Goal: Information Seeking & Learning: Learn about a topic

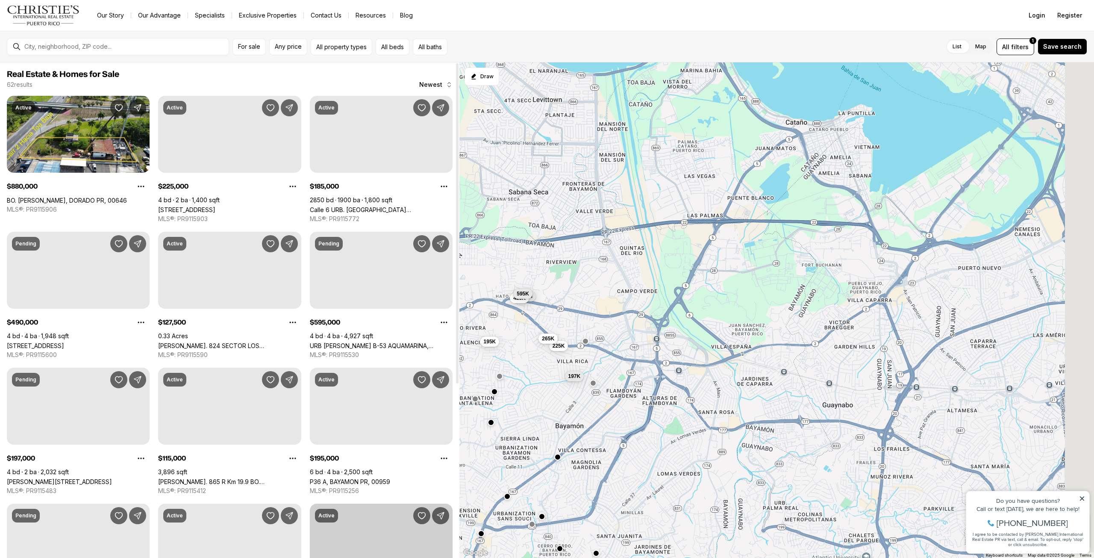
drag, startPoint x: 805, startPoint y: 423, endPoint x: 344, endPoint y: 537, distance: 475.3
click at [344, 537] on div "Real Estate & Homes for Sale 62 results Newest Active $880,000 BO. ESPINOSA, DO…" at bounding box center [547, 309] width 1094 height 495
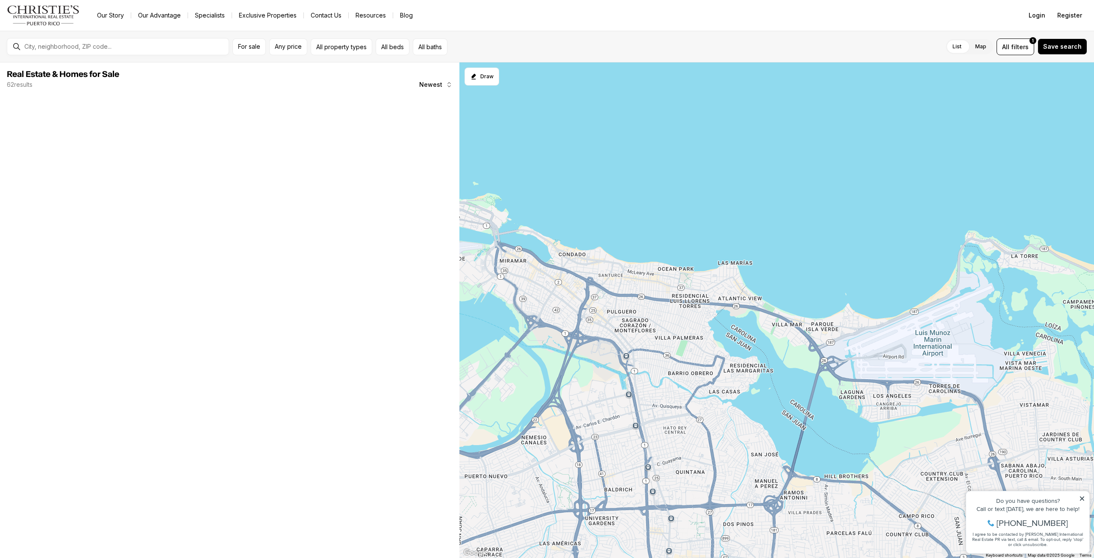
drag, startPoint x: 1055, startPoint y: 282, endPoint x: 590, endPoint y: 473, distance: 503.0
click at [588, 476] on div "1.2M 425K 195K 197K 225K 595K 265K" at bounding box center [776, 310] width 634 height 496
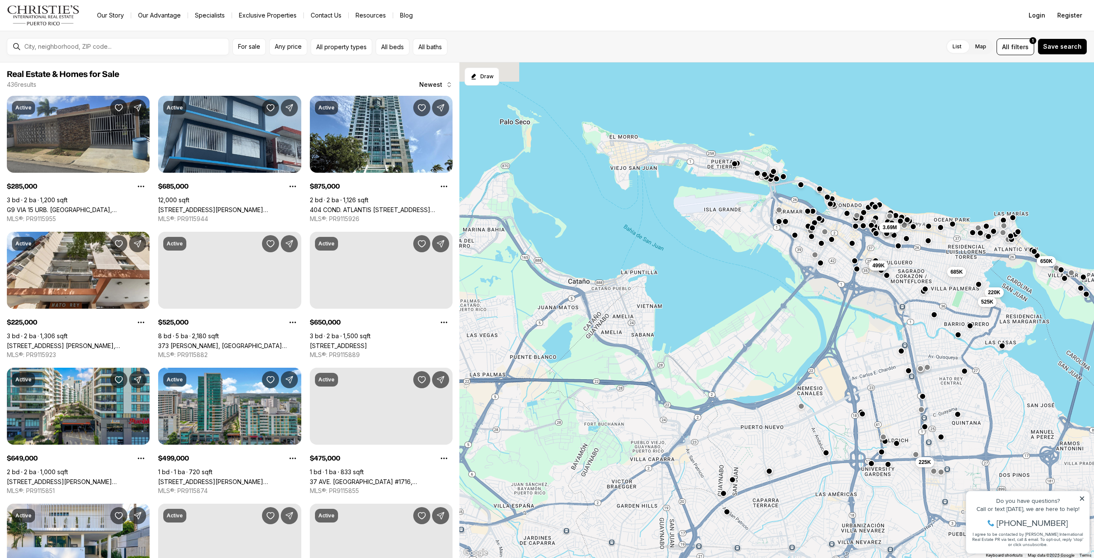
drag, startPoint x: 652, startPoint y: 408, endPoint x: 913, endPoint y: 369, distance: 263.9
click at [913, 369] on div "3.69M 649K 499K 220K 525K 285K 225K 650K 475K 685K 460K" at bounding box center [776, 310] width 634 height 496
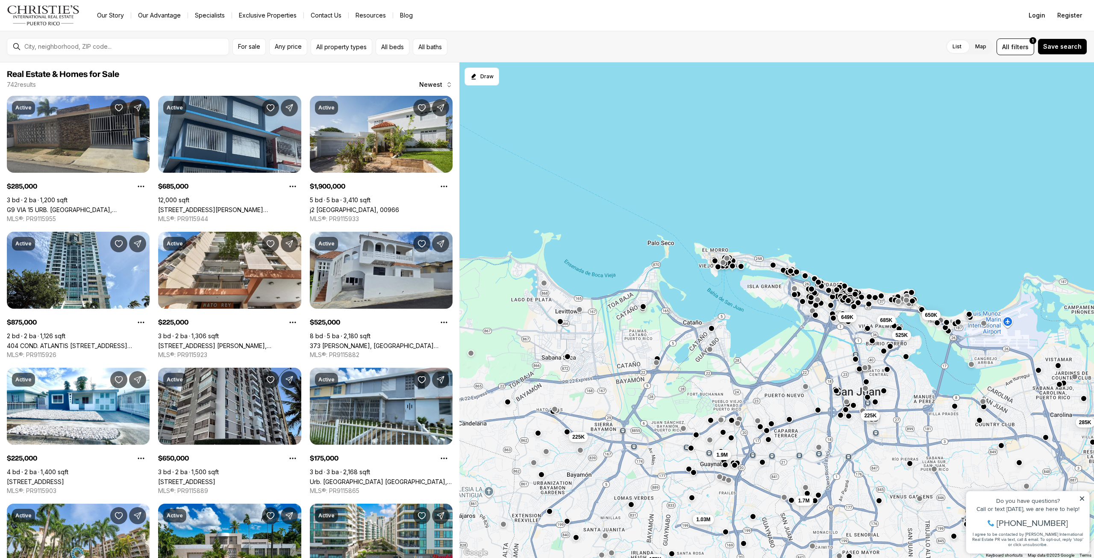
click at [644, 308] on button "button" at bounding box center [642, 306] width 7 height 7
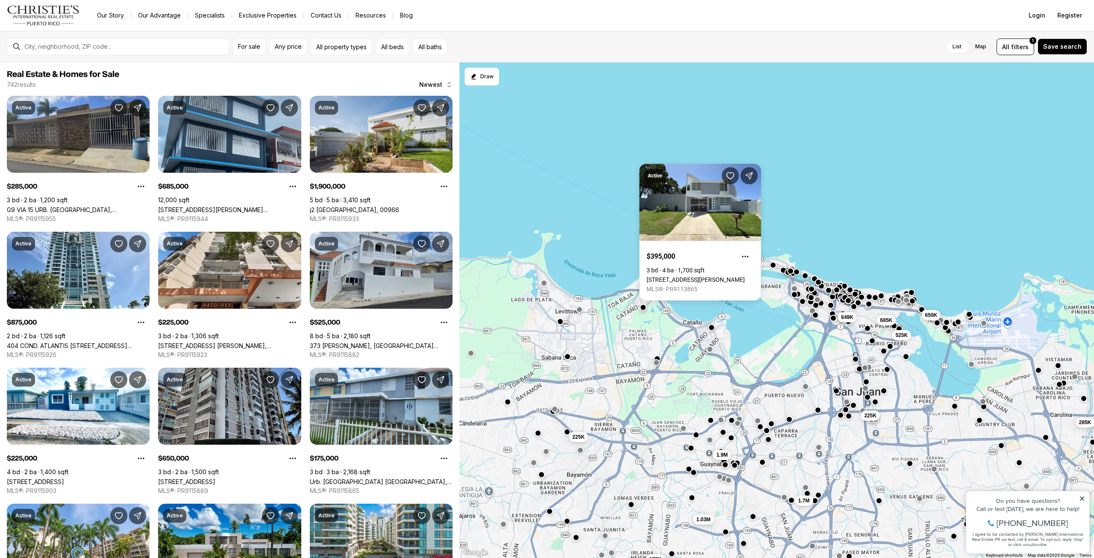
click at [713, 329] on button "button" at bounding box center [711, 327] width 7 height 7
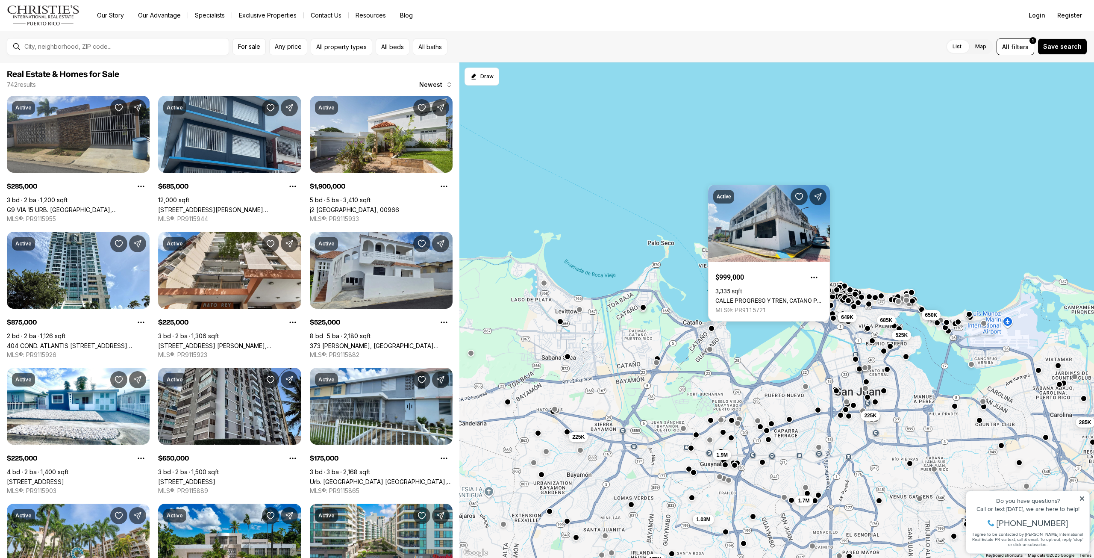
click at [562, 325] on div at bounding box center [560, 321] width 7 height 7
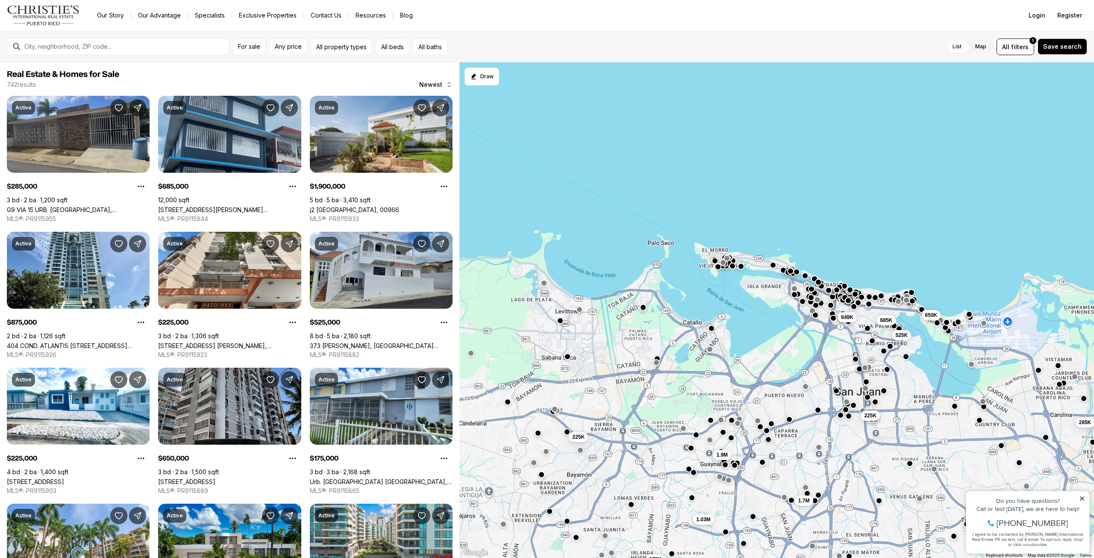
click at [559, 319] on button "button" at bounding box center [560, 320] width 7 height 7
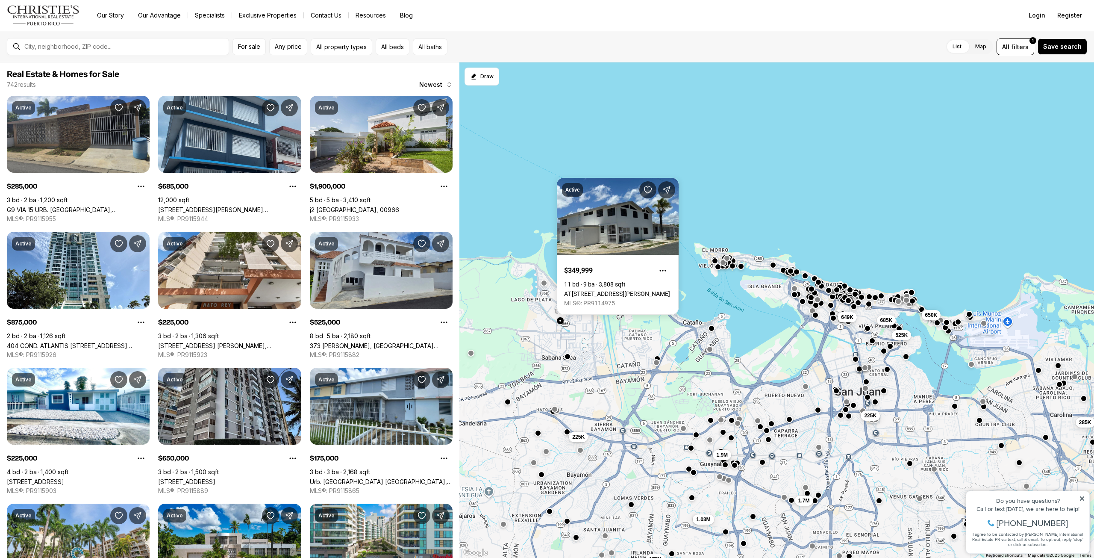
click at [583, 319] on div "649K 225K 685K 650K 525K 1.9M 285K 1.7M 225K 175K 1.03M" at bounding box center [776, 310] width 634 height 496
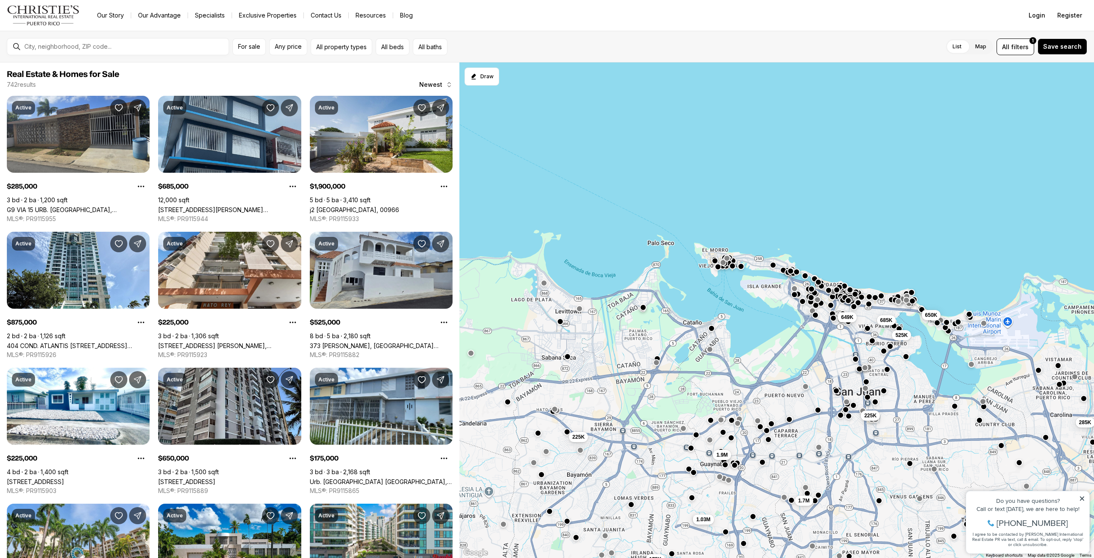
click at [580, 311] on button "button" at bounding box center [579, 308] width 7 height 7
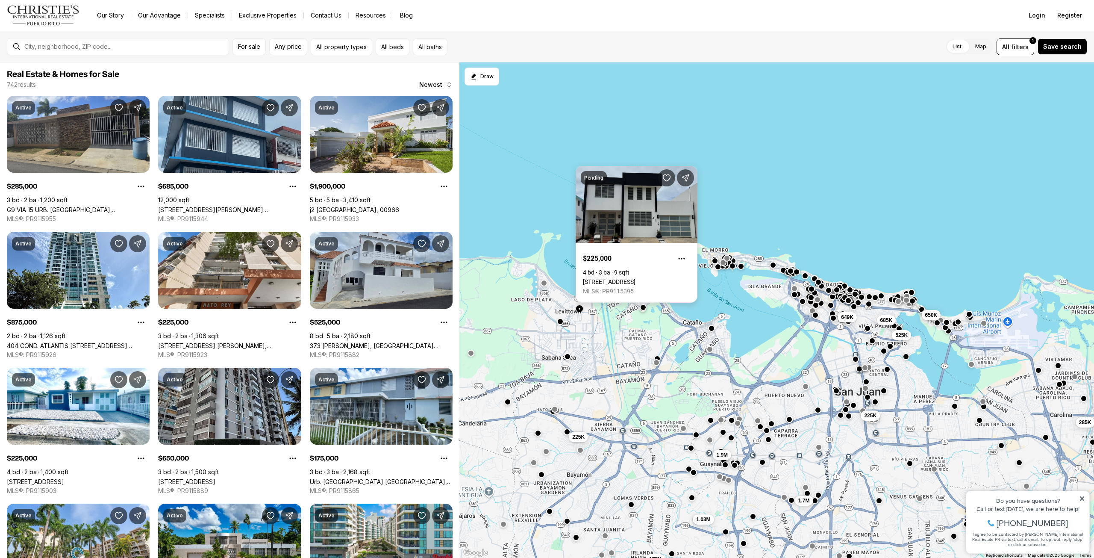
click at [625, 278] on link "[STREET_ADDRESS]" at bounding box center [609, 281] width 53 height 7
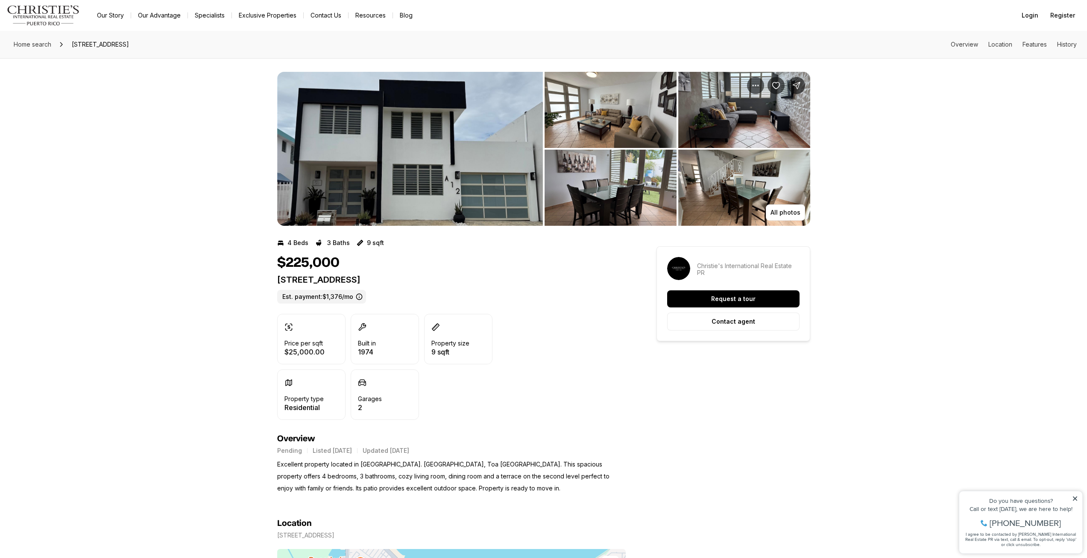
click at [409, 147] on img "View image gallery" at bounding box center [410, 149] width 266 height 154
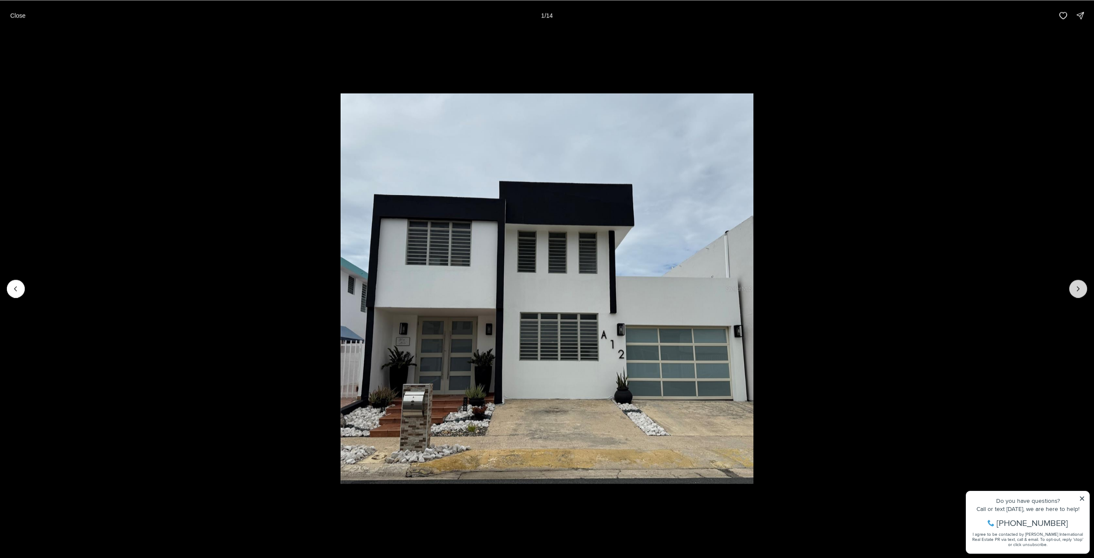
click at [1074, 291] on icon "Next slide" at bounding box center [1078, 288] width 9 height 9
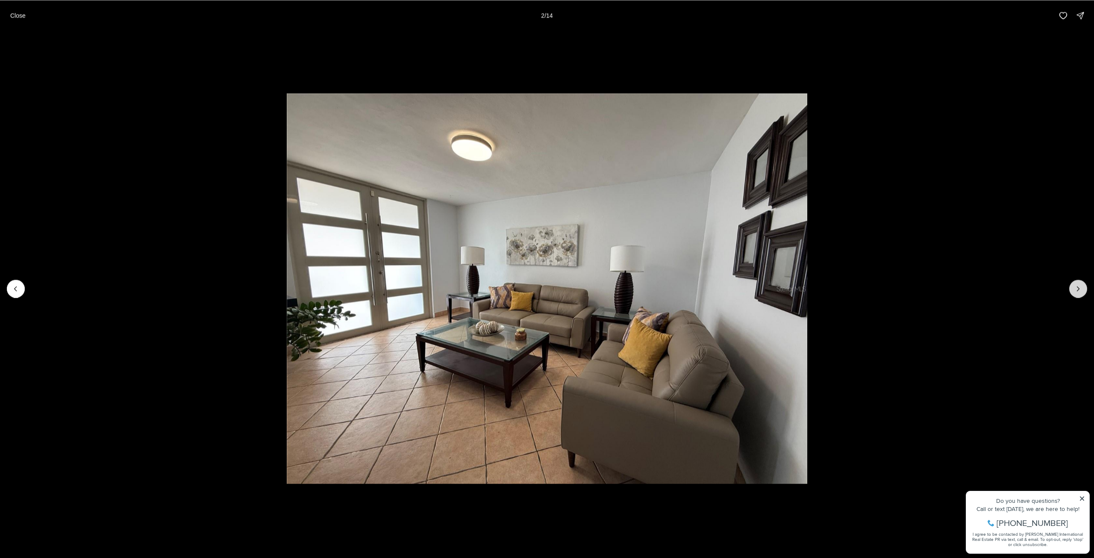
click at [1072, 293] on button "Next slide" at bounding box center [1078, 288] width 18 height 18
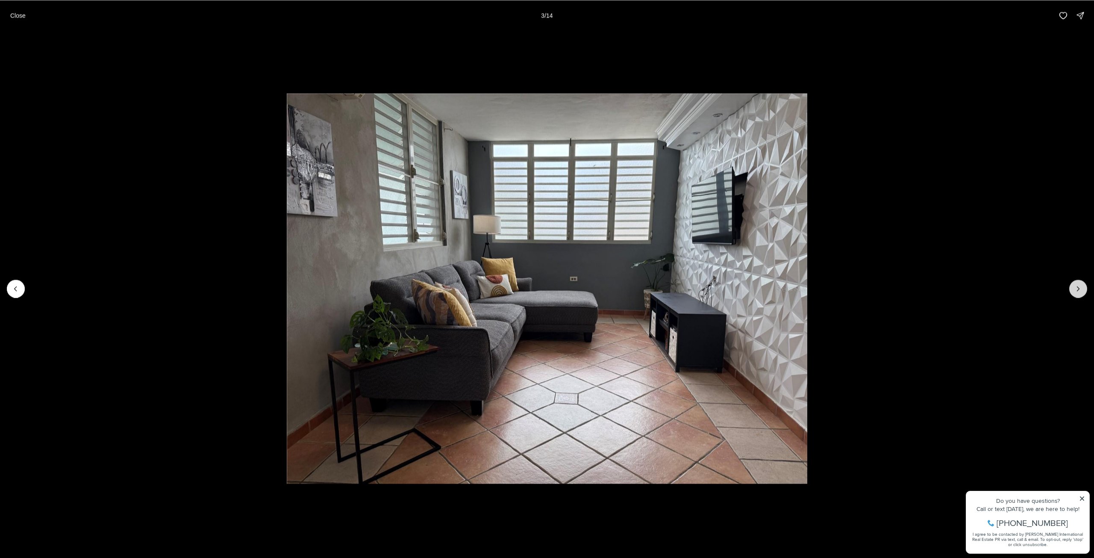
click at [1072, 293] on button "Next slide" at bounding box center [1078, 288] width 18 height 18
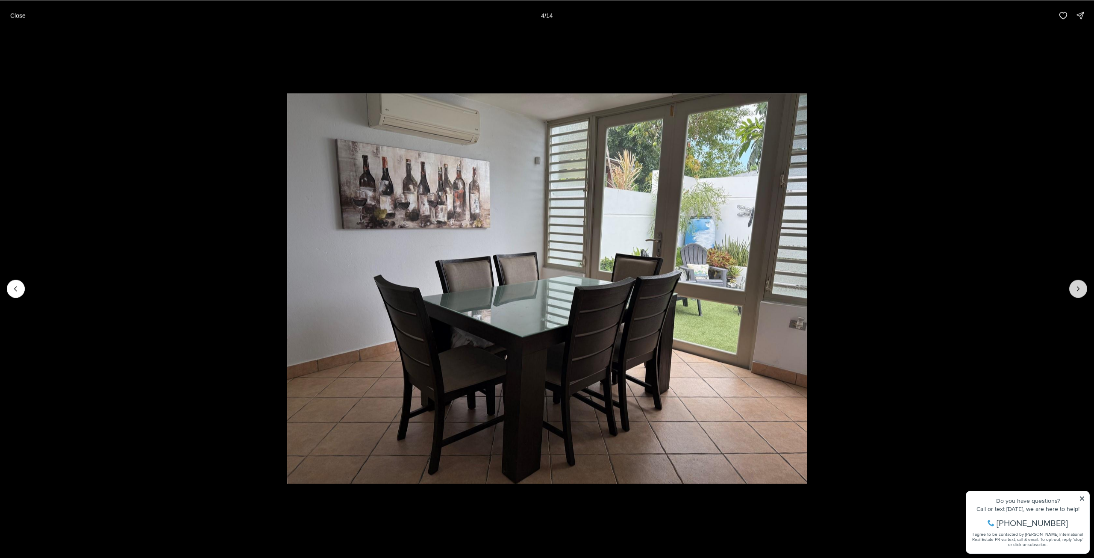
click at [1072, 293] on button "Next slide" at bounding box center [1078, 288] width 18 height 18
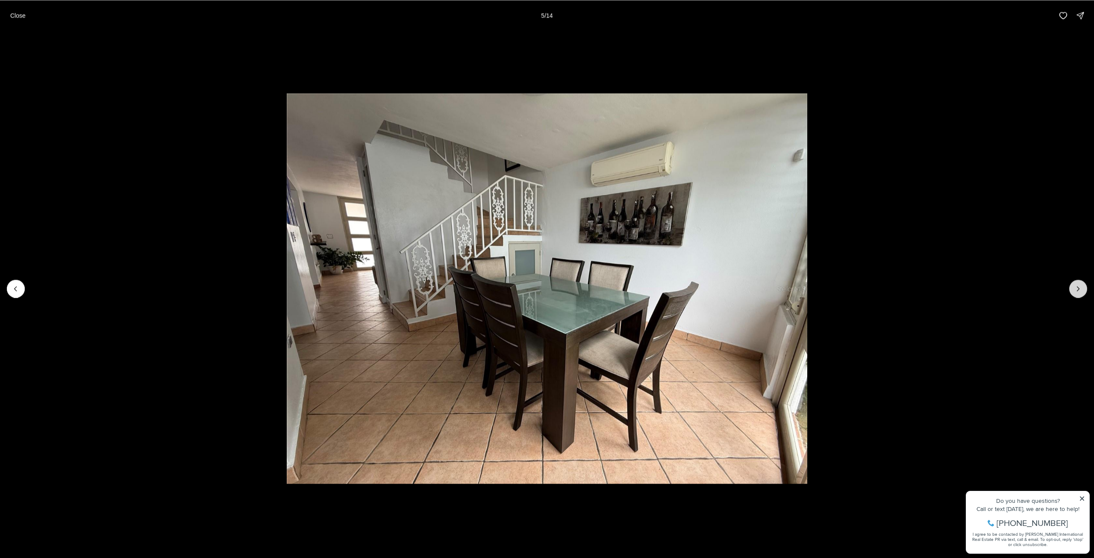
click at [1072, 293] on button "Next slide" at bounding box center [1078, 288] width 18 height 18
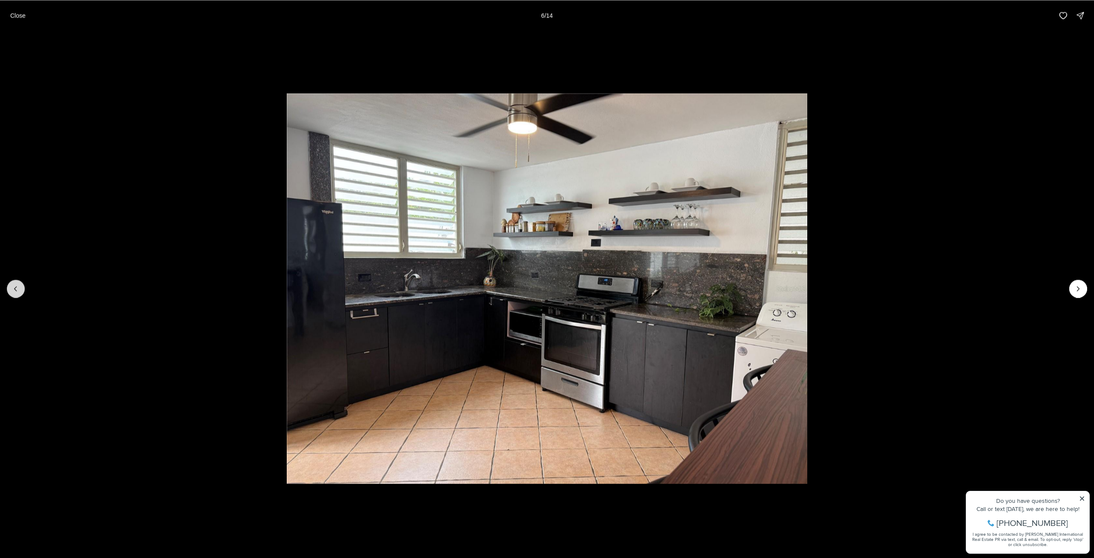
click at [18, 291] on icon "Previous slide" at bounding box center [16, 288] width 9 height 9
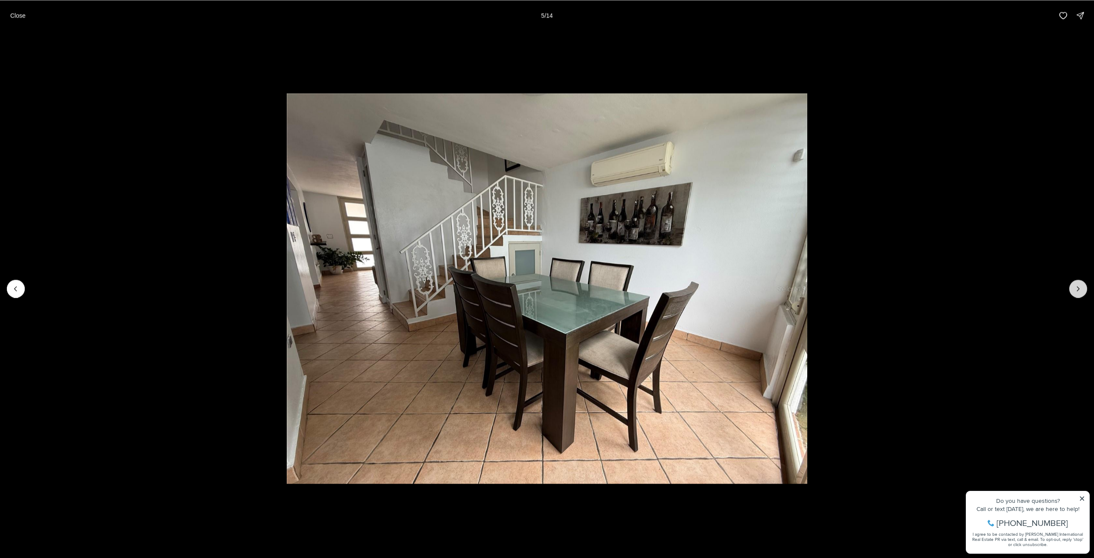
click at [1079, 288] on icon "Next slide" at bounding box center [1078, 288] width 9 height 9
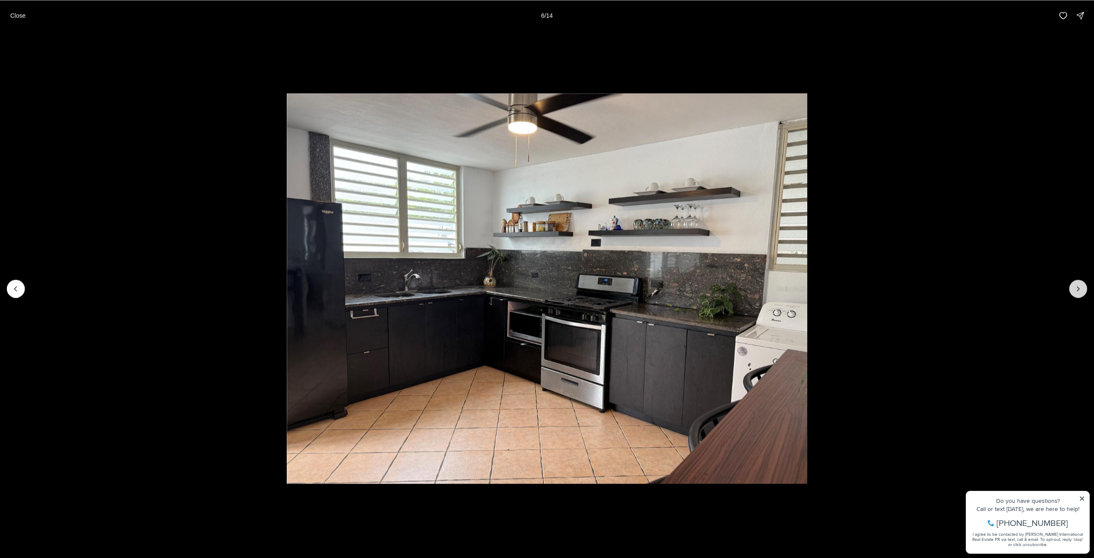
click at [1079, 288] on icon "Next slide" at bounding box center [1078, 288] width 9 height 9
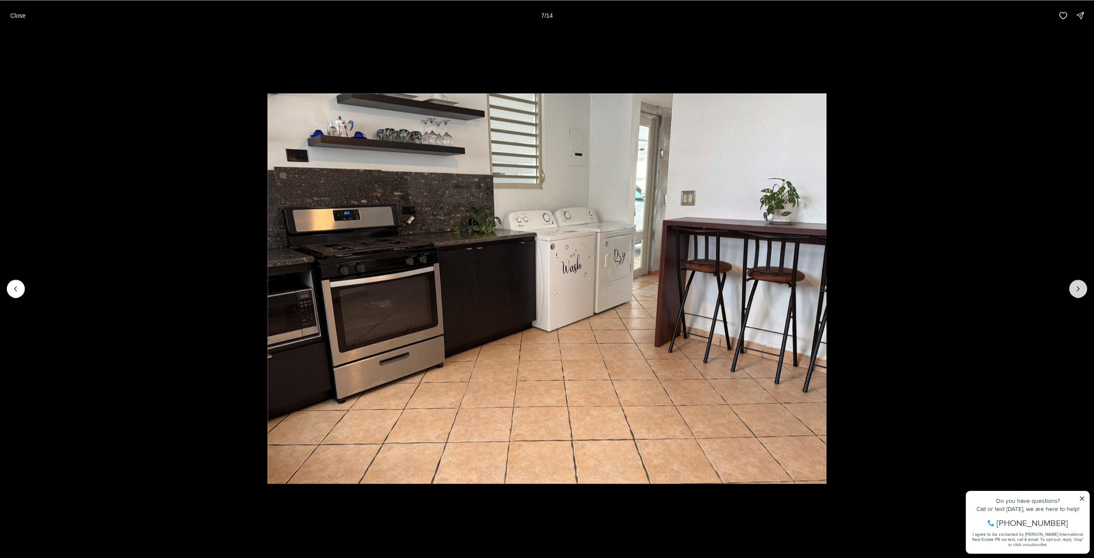
click at [1079, 288] on icon "Next slide" at bounding box center [1078, 288] width 9 height 9
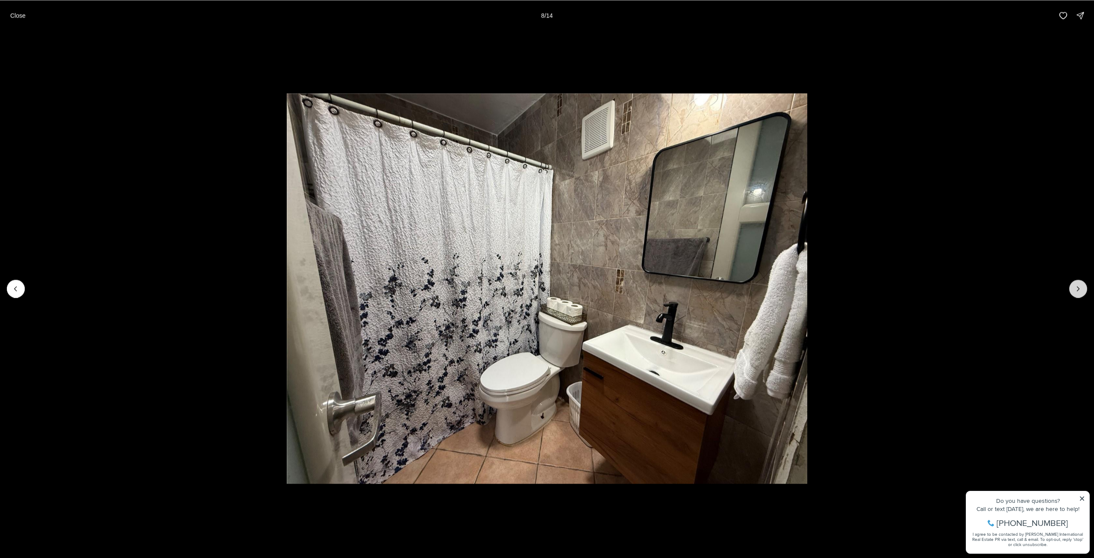
click at [1079, 288] on icon "Next slide" at bounding box center [1078, 288] width 9 height 9
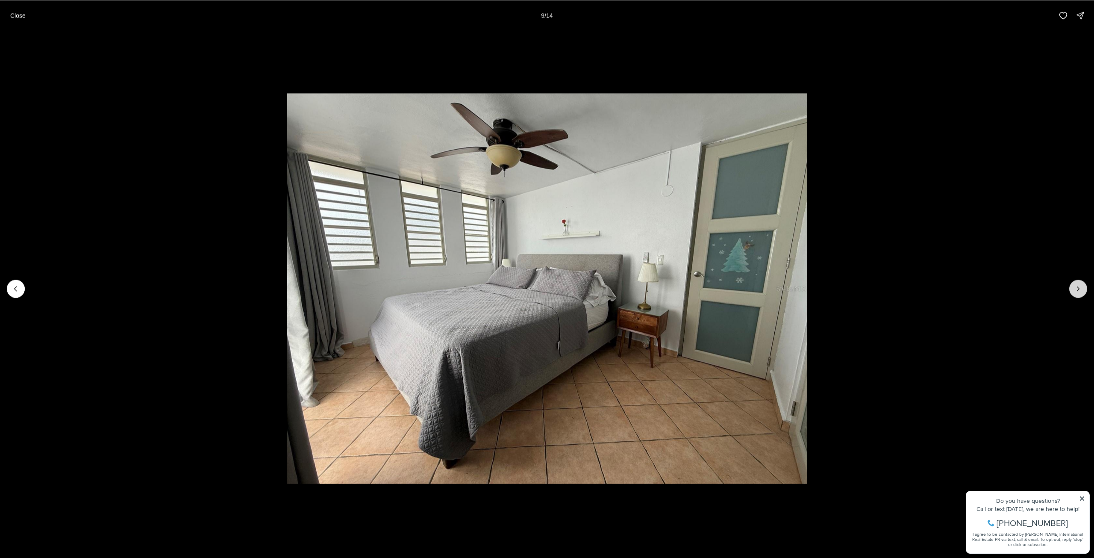
click at [1079, 288] on icon "Next slide" at bounding box center [1078, 288] width 9 height 9
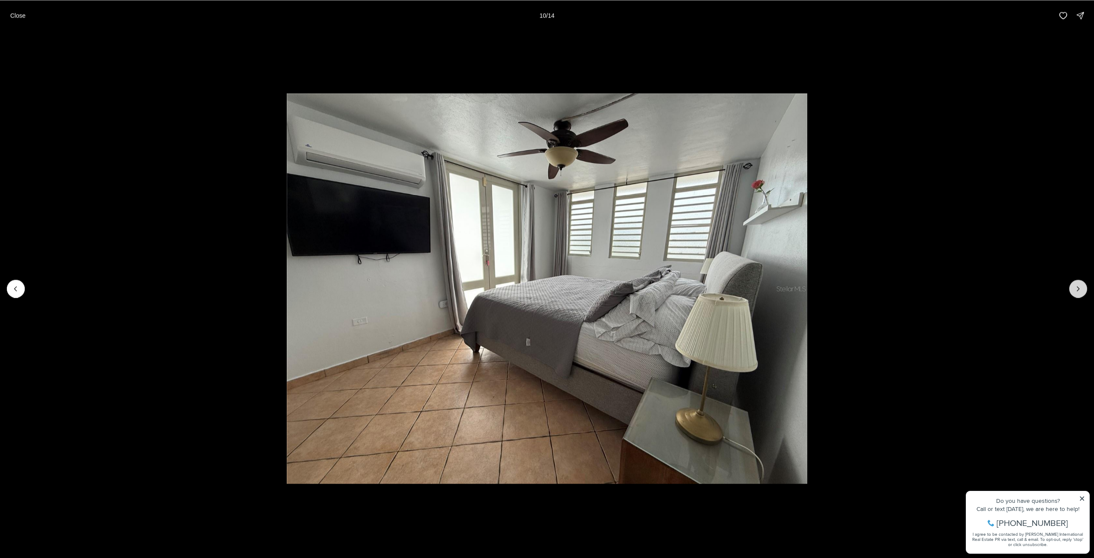
click at [1079, 288] on icon "Next slide" at bounding box center [1078, 288] width 9 height 9
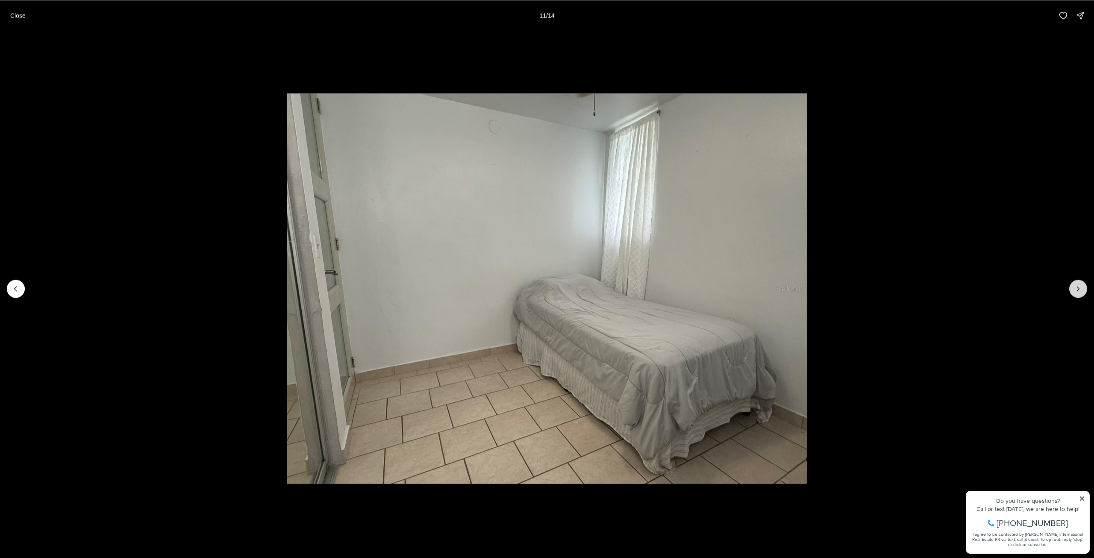
click at [1079, 288] on icon "Next slide" at bounding box center [1078, 288] width 9 height 9
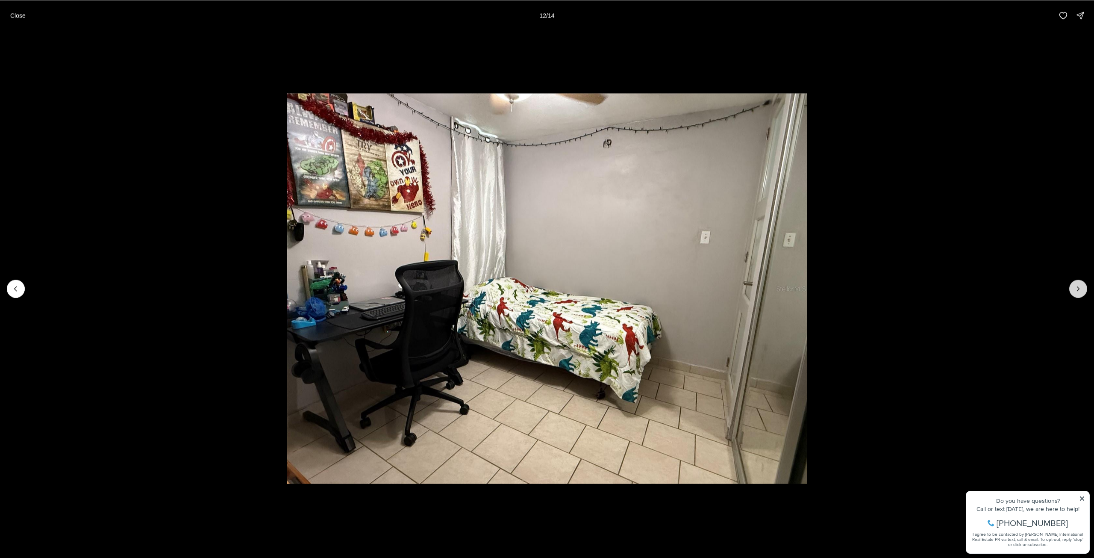
click at [1079, 288] on icon "Next slide" at bounding box center [1078, 288] width 9 height 9
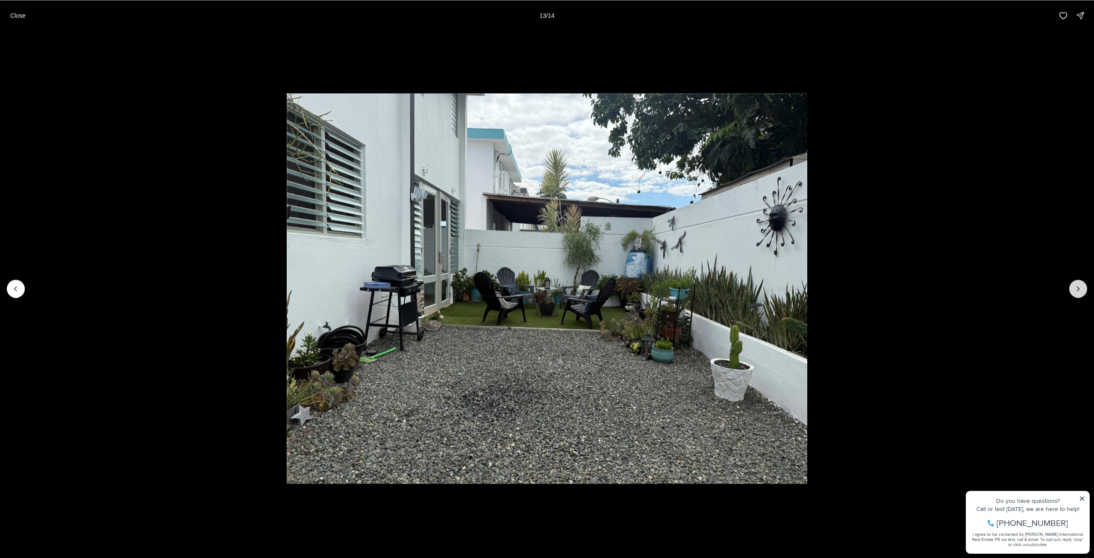
click at [1079, 288] on icon "Next slide" at bounding box center [1078, 288] width 9 height 9
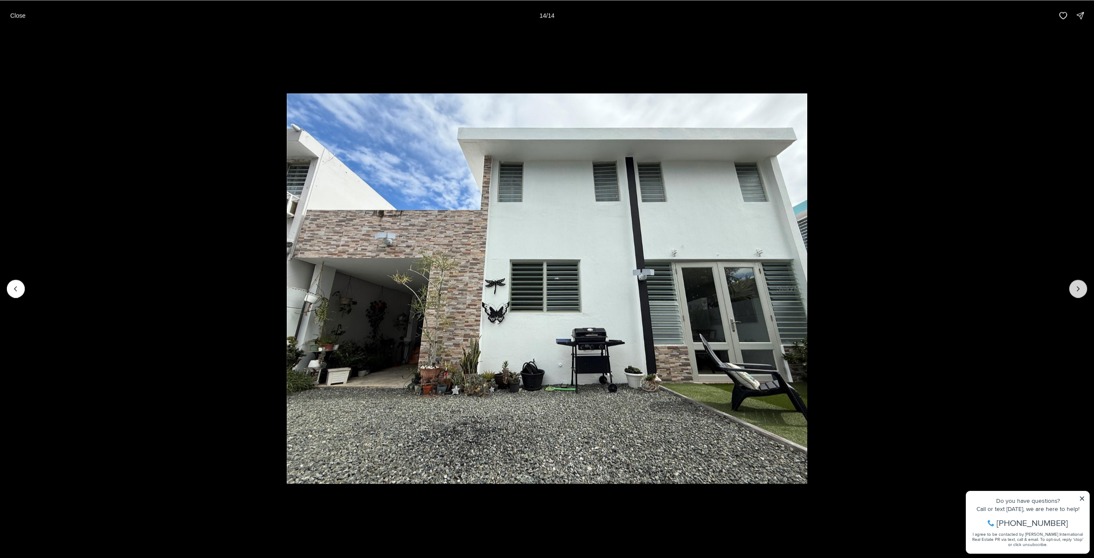
click at [1079, 288] on div at bounding box center [1078, 288] width 18 height 18
click at [1078, 285] on div at bounding box center [1078, 288] width 18 height 18
drag, startPoint x: 1078, startPoint y: 285, endPoint x: 764, endPoint y: 197, distance: 327.0
click at [1069, 285] on div at bounding box center [1078, 288] width 18 height 18
click at [17, 16] on p "Close" at bounding box center [17, 15] width 15 height 7
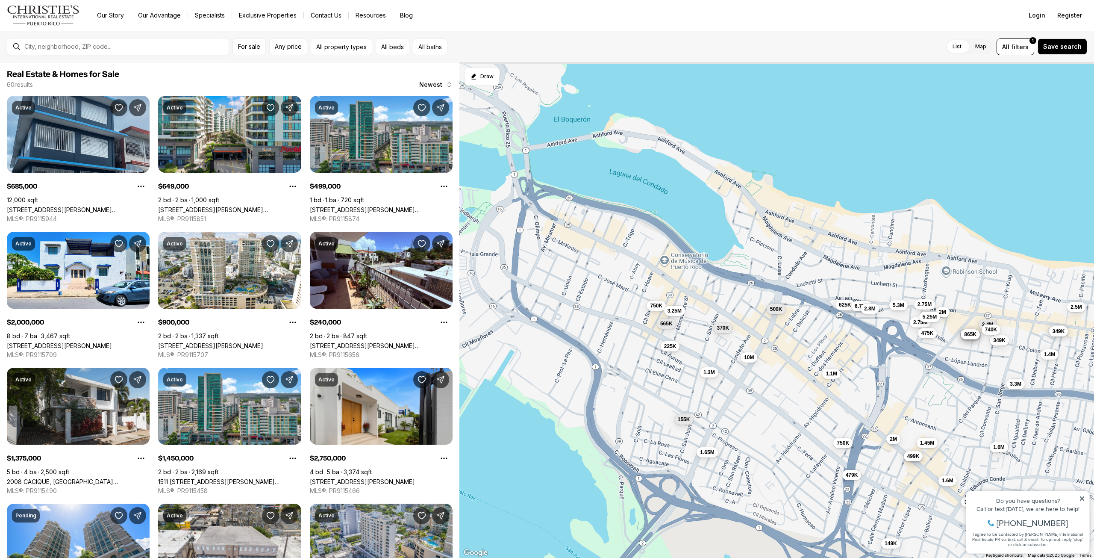
drag, startPoint x: 752, startPoint y: 335, endPoint x: 873, endPoint y: 523, distance: 223.9
click at [875, 524] on div "240K 2.75M 1.45M 3.3M 1.38M 2M 900K 985K 349K 1.4M 649K 499K 685K 1.3M 1.65M 75…" at bounding box center [776, 310] width 634 height 496
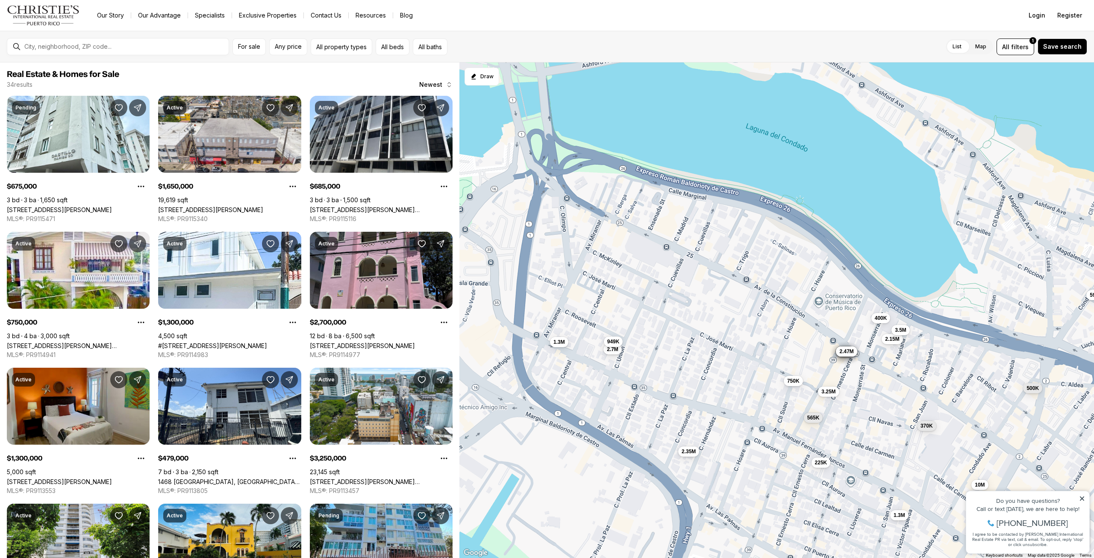
drag, startPoint x: 688, startPoint y: 361, endPoint x: 815, endPoint y: 576, distance: 250.0
click at [815, 557] on html "Go to: Homepage Our Story Our Advantage Specialists Exclusive Properties Contac…" at bounding box center [547, 279] width 1094 height 558
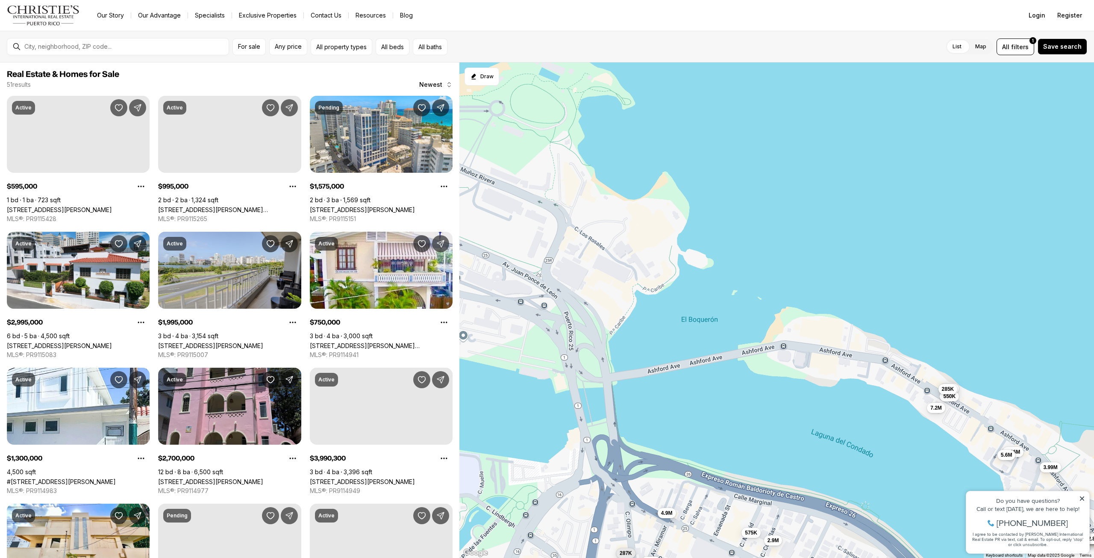
drag, startPoint x: 636, startPoint y: 245, endPoint x: 631, endPoint y: 545, distance: 300.4
click at [631, 547] on div "1.3M 750K 3.25M 370K 225K 565K 10M 2.7M 2.15M 400K 1.3M 3.5M 949K 2.35M 2.47M 5…" at bounding box center [776, 310] width 634 height 496
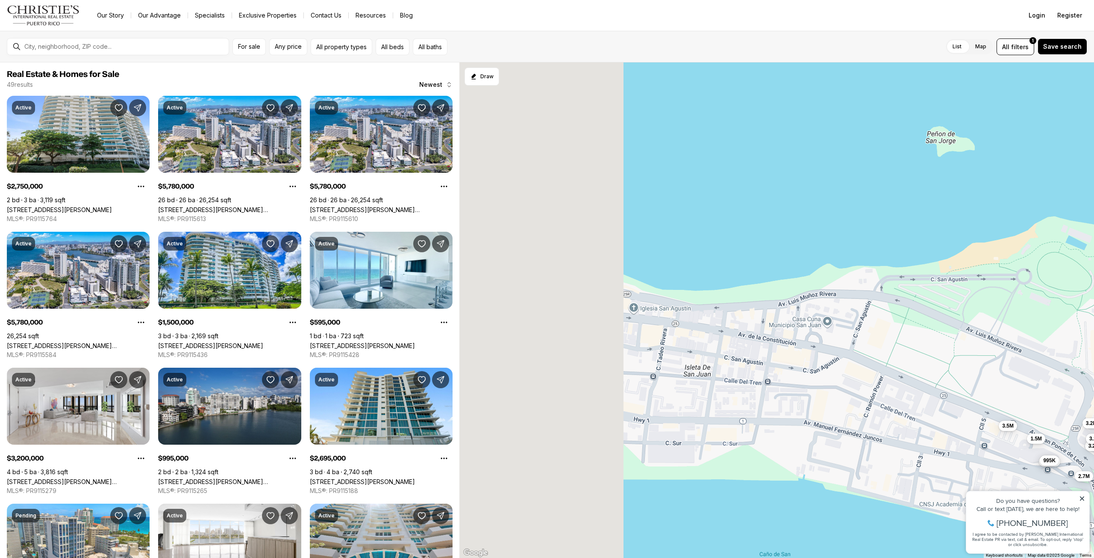
drag, startPoint x: 634, startPoint y: 336, endPoint x: 1119, endPoint y: 486, distance: 506.7
click at [1093, 486] on html "Go to: Homepage Our Story Our Advantage Specialists Exclusive Properties Contac…" at bounding box center [547, 279] width 1094 height 558
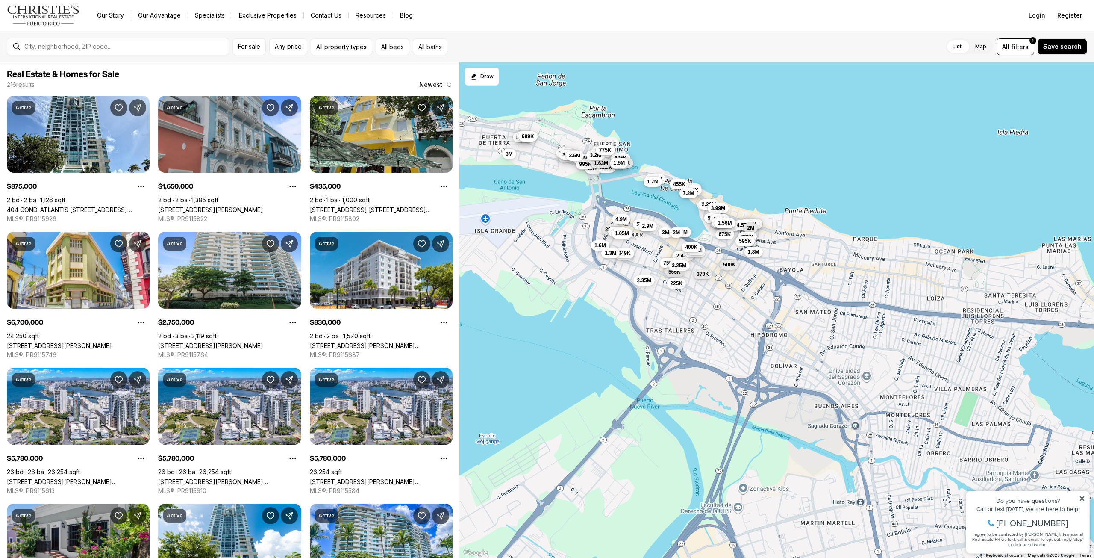
drag, startPoint x: 873, startPoint y: 488, endPoint x: 528, endPoint y: 213, distance: 442.1
click at [528, 213] on div "885K 875K 5.1M 2.1M 899K 699K 2.7M 3.58M 3M 435K 2.75M 830K 5.78M 5.78M 5.78M 4…" at bounding box center [776, 310] width 634 height 496
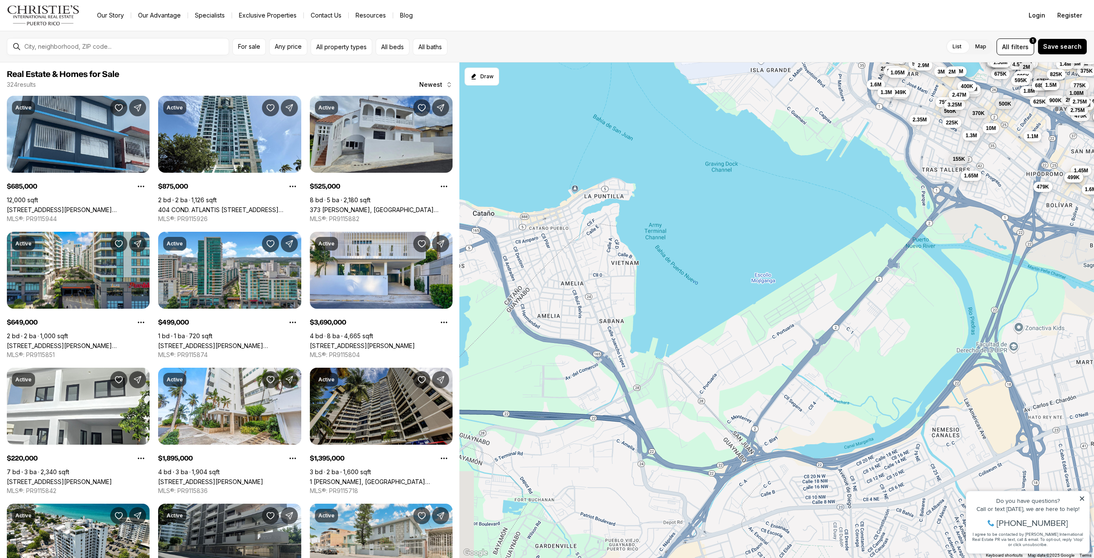
drag, startPoint x: 655, startPoint y: 331, endPoint x: 940, endPoint y: 171, distance: 327.3
click at [939, 170] on div "885K 875K 5.1M 2.1M 899K 699K 2.7M 3.58M 3M 2.75M 5.78M 5.78M 5.78M 1.5M 3.2M 2…" at bounding box center [776, 310] width 634 height 496
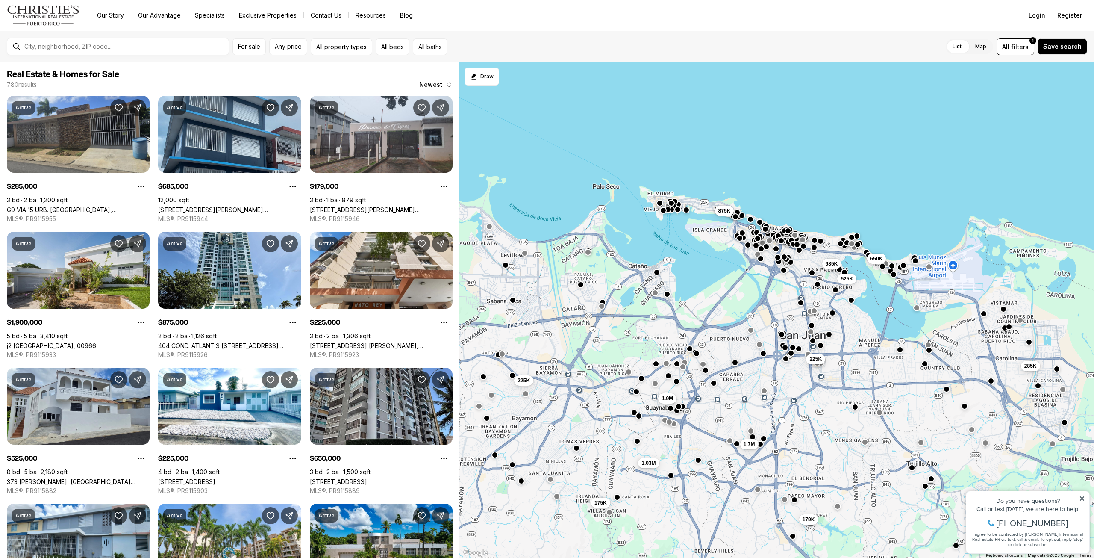
click at [668, 297] on div at bounding box center [667, 294] width 7 height 7
click at [666, 292] on button "button" at bounding box center [667, 293] width 7 height 7
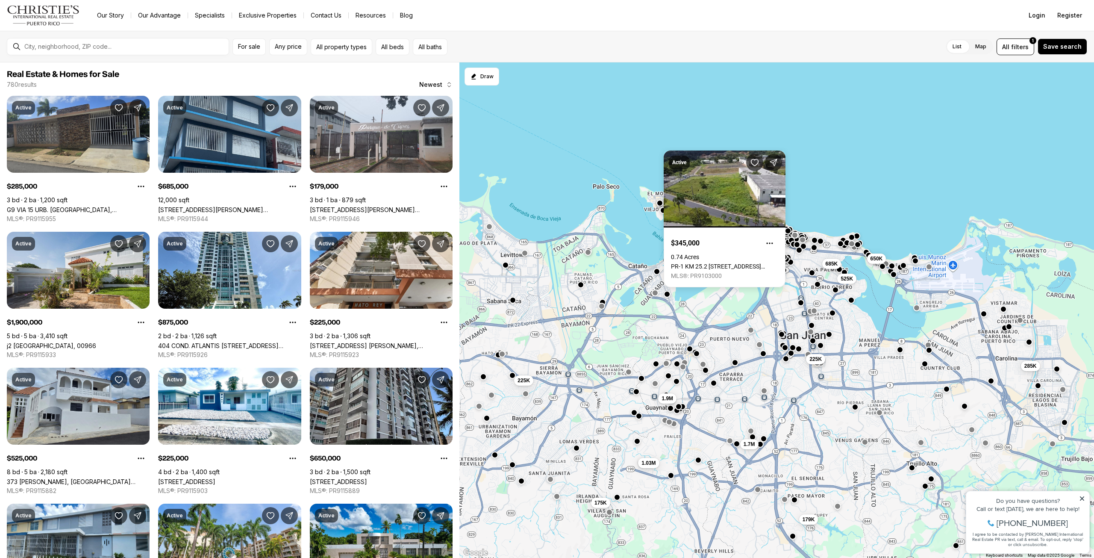
click at [656, 272] on button "button" at bounding box center [656, 271] width 7 height 7
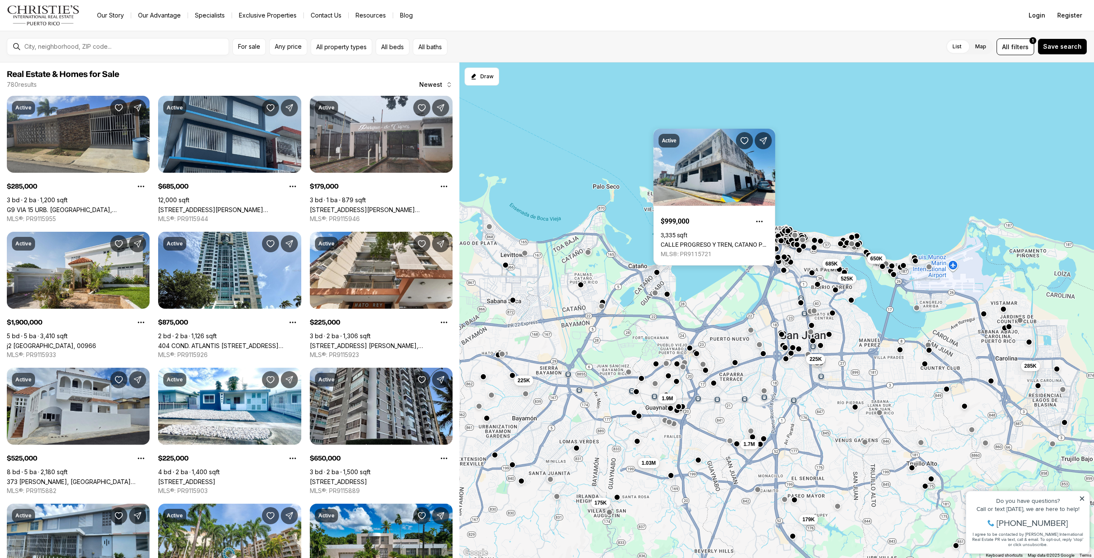
click at [690, 347] on button "button" at bounding box center [689, 347] width 7 height 7
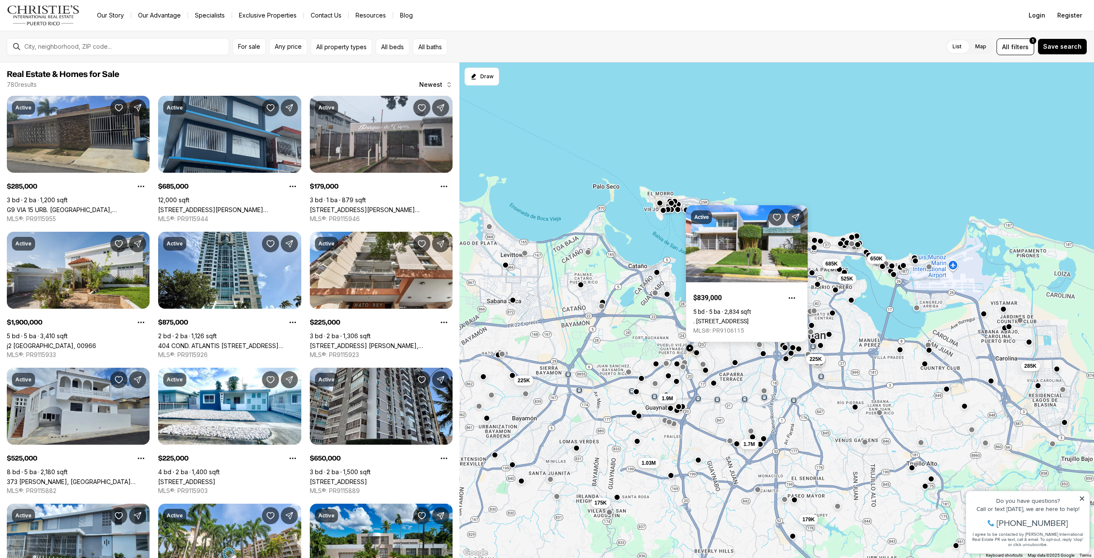
click at [697, 352] on button "button" at bounding box center [696, 352] width 7 height 7
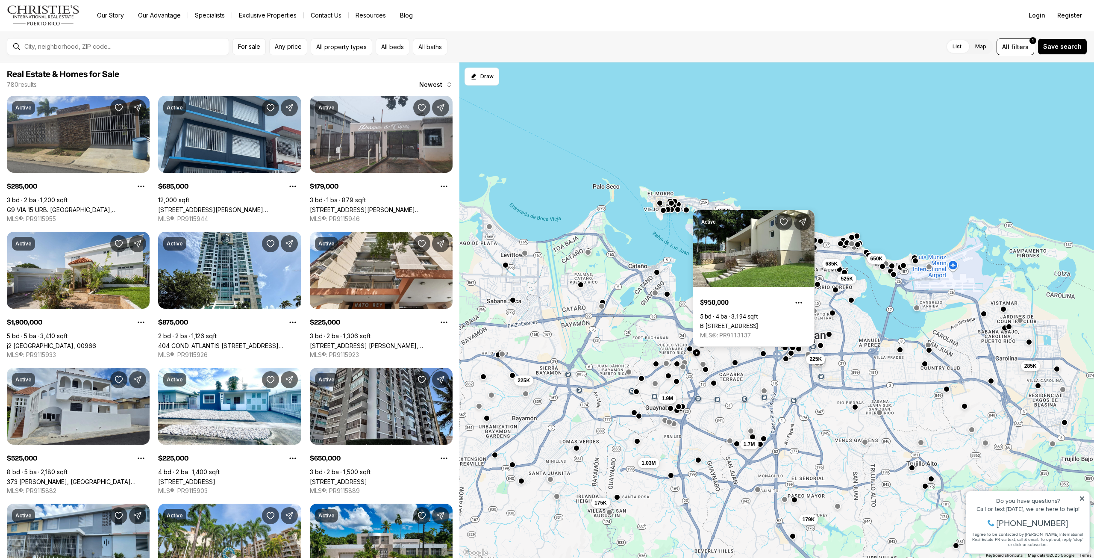
click at [706, 371] on button "button" at bounding box center [705, 369] width 7 height 7
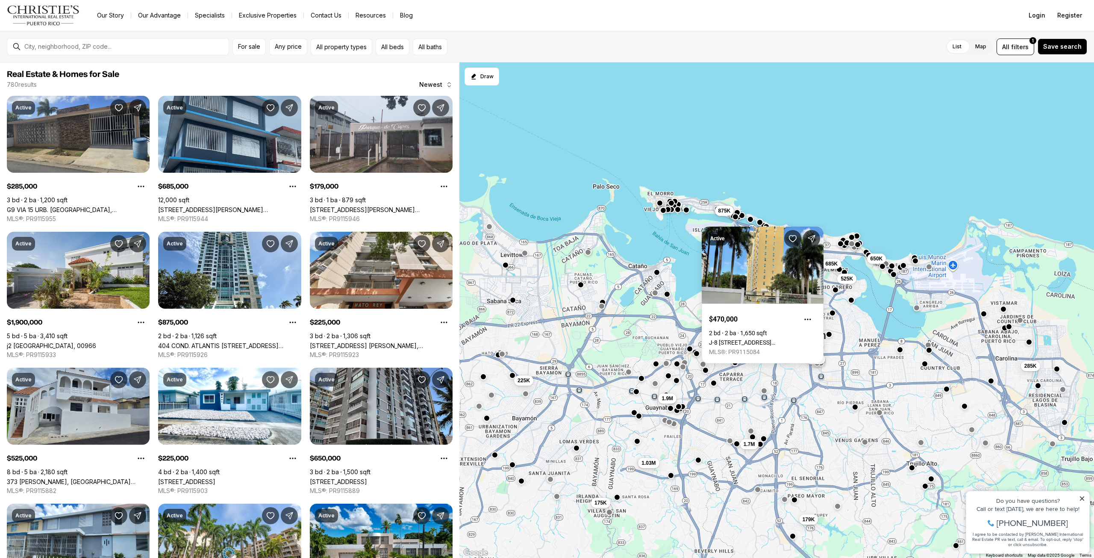
click at [676, 382] on button "button" at bounding box center [676, 380] width 7 height 7
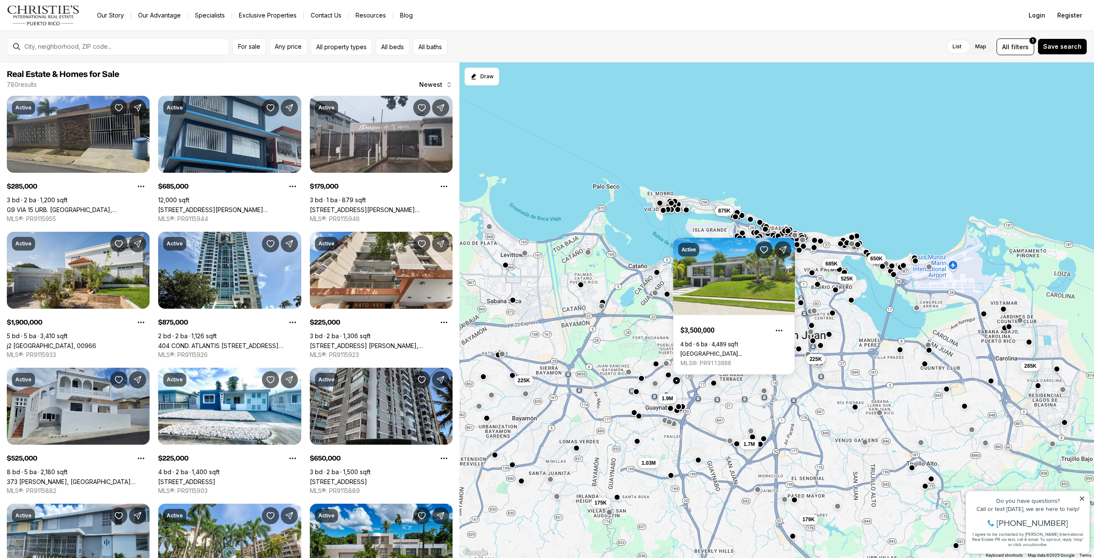
click at [667, 375] on button "button" at bounding box center [668, 374] width 7 height 7
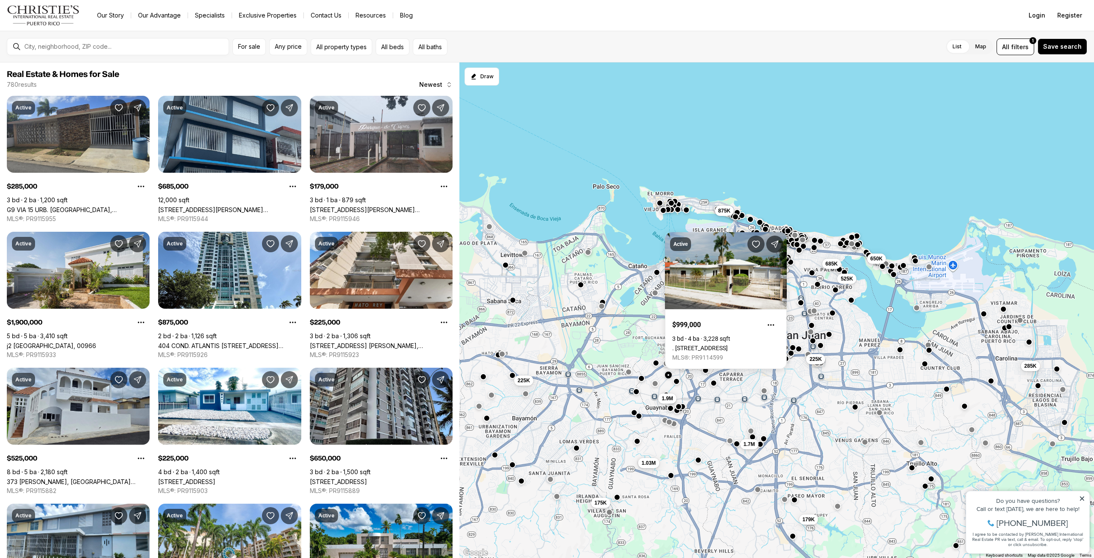
click at [657, 362] on button "button" at bounding box center [655, 362] width 7 height 7
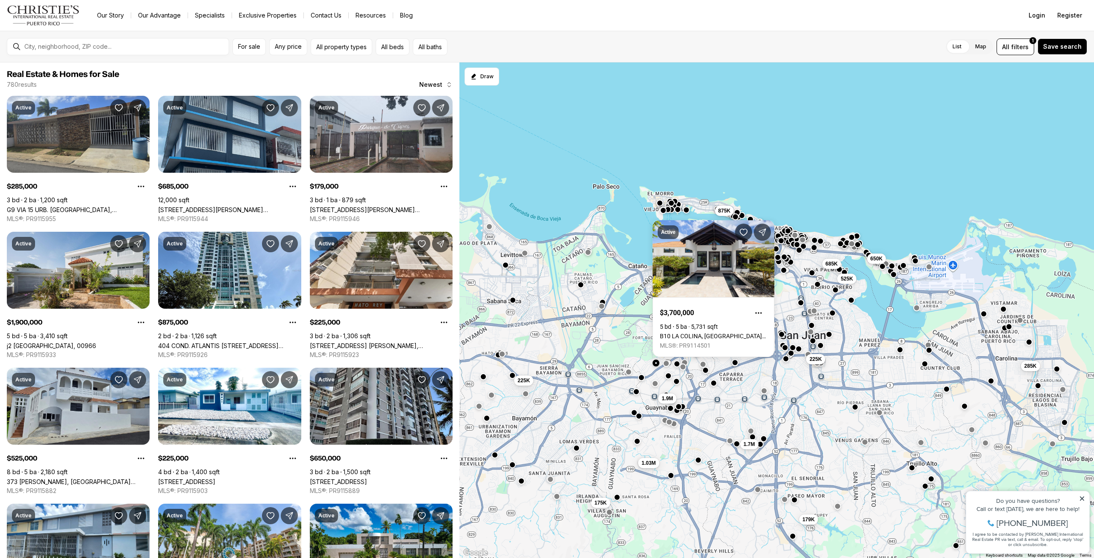
click at [639, 379] on button "button" at bounding box center [640, 377] width 7 height 7
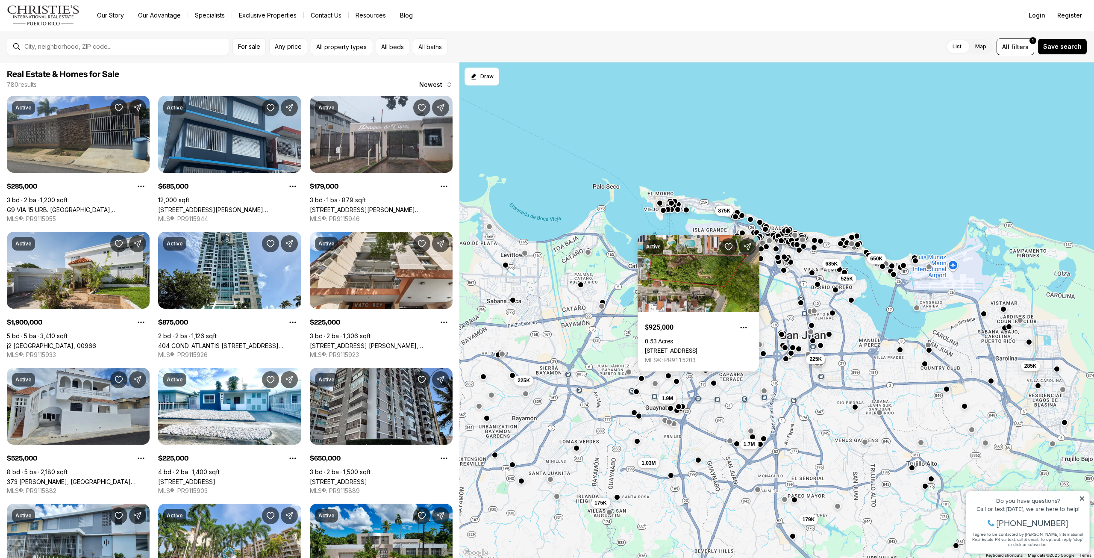
click at [638, 397] on div "650K 685K 525K 225K 1.9M 875K 285K 179K 1.7M 225K 175K 1.03M" at bounding box center [776, 310] width 634 height 496
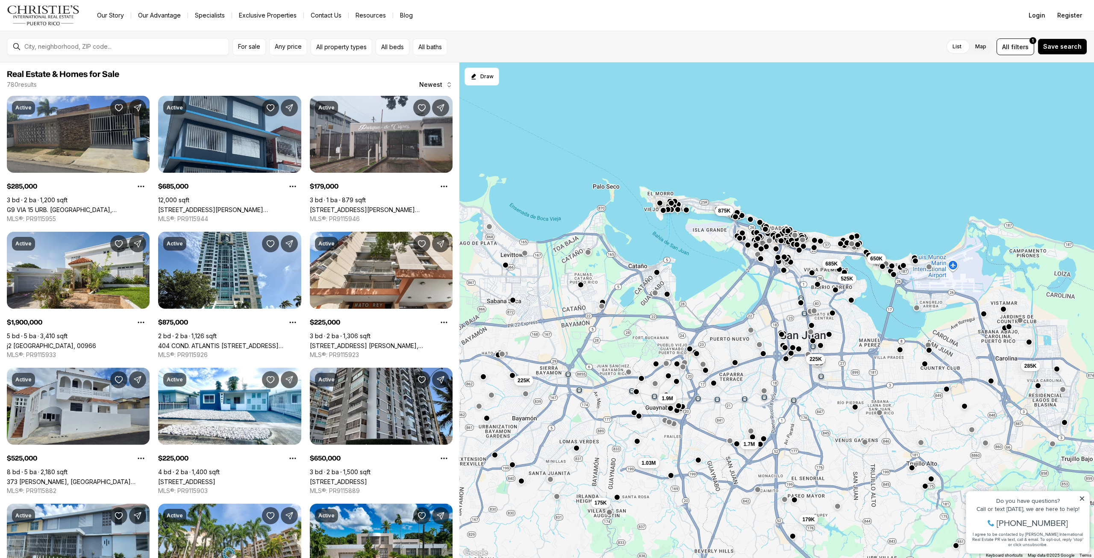
click at [679, 406] on button "button" at bounding box center [678, 405] width 7 height 7
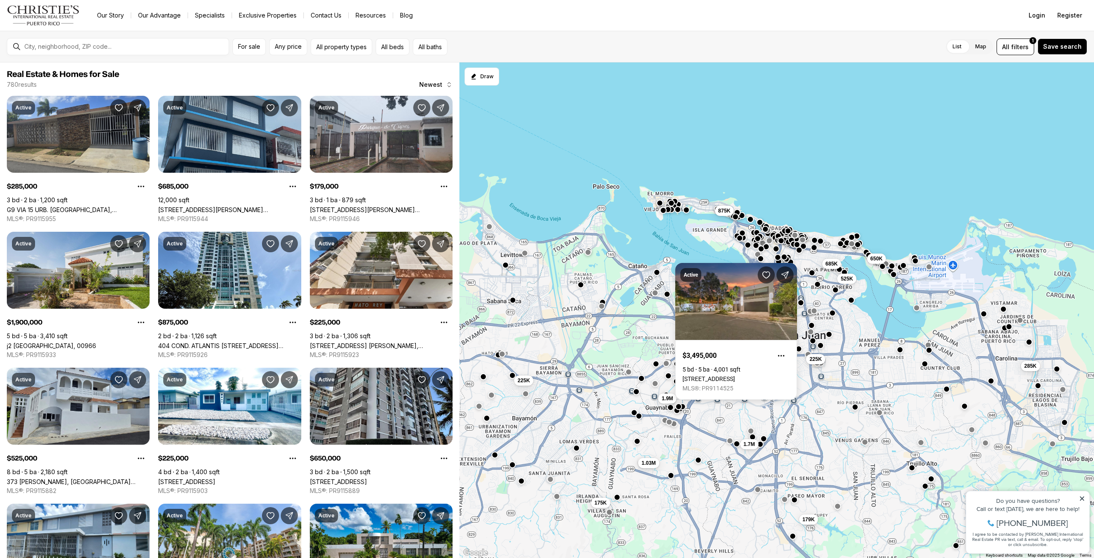
click at [671, 406] on button "button" at bounding box center [670, 407] width 7 height 7
